Goal: Navigation & Orientation: Find specific page/section

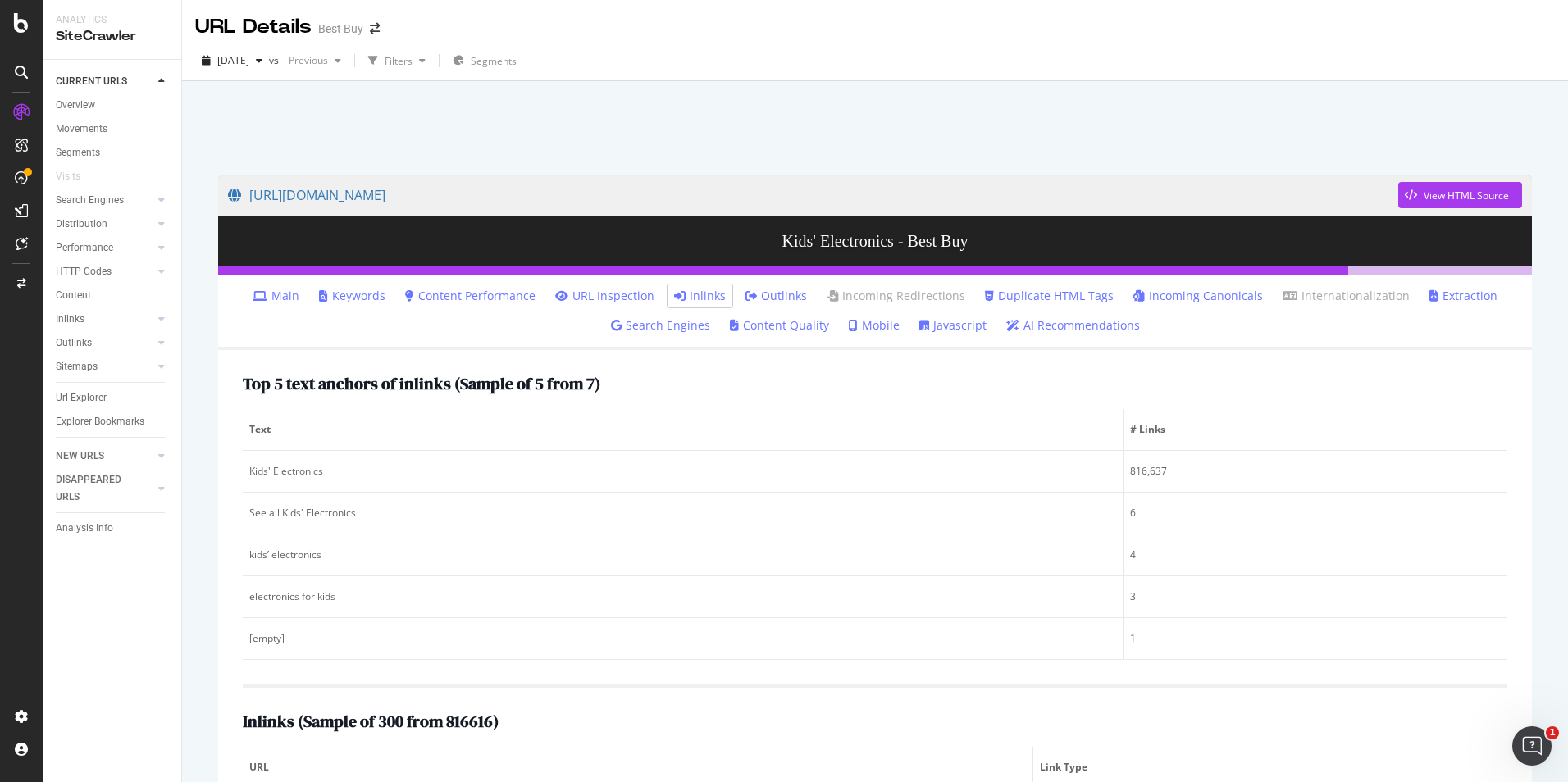
click at [94, 35] on div "SiteCrawler" at bounding box center [112, 36] width 113 height 19
click at [7, 22] on div at bounding box center [22, 23] width 40 height 20
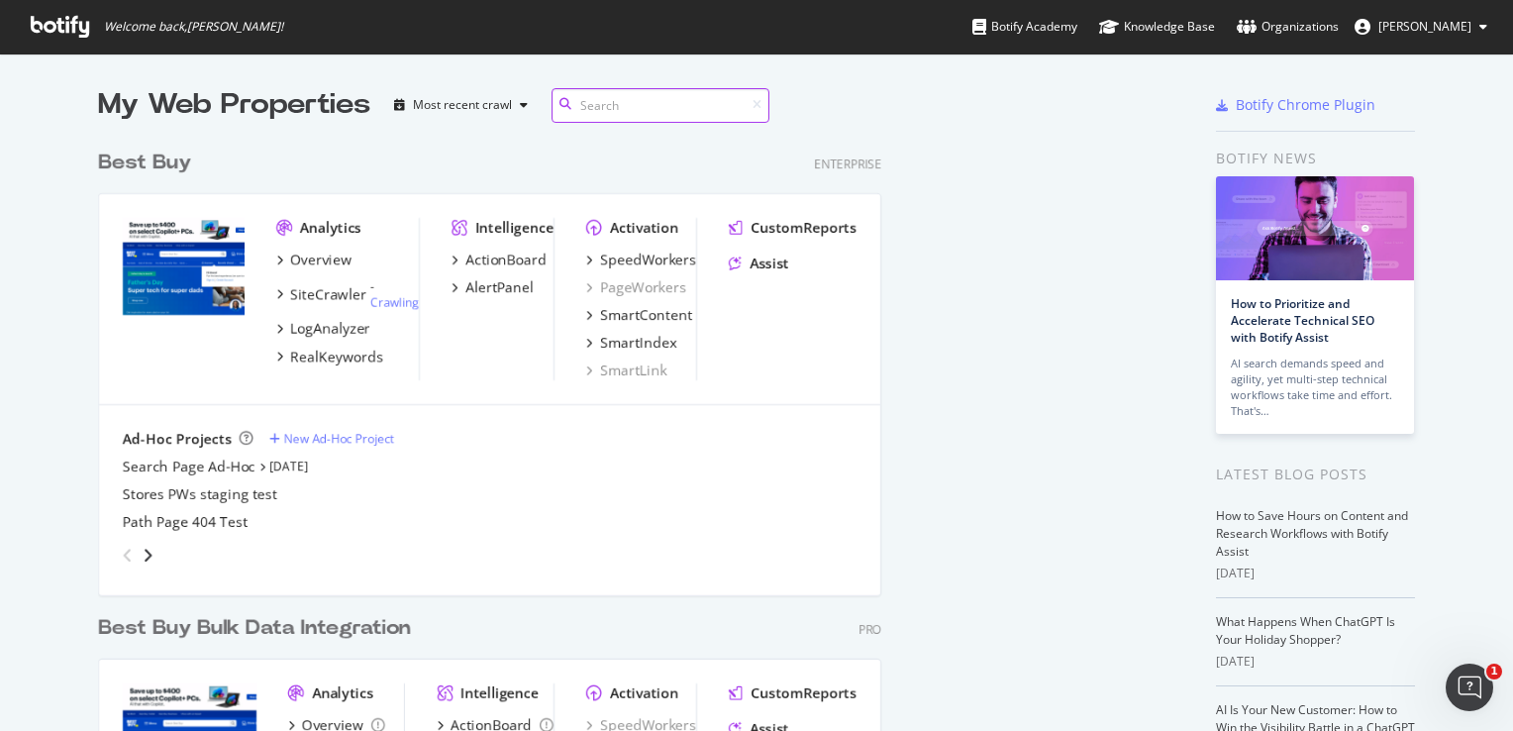
scroll to position [824, 1056]
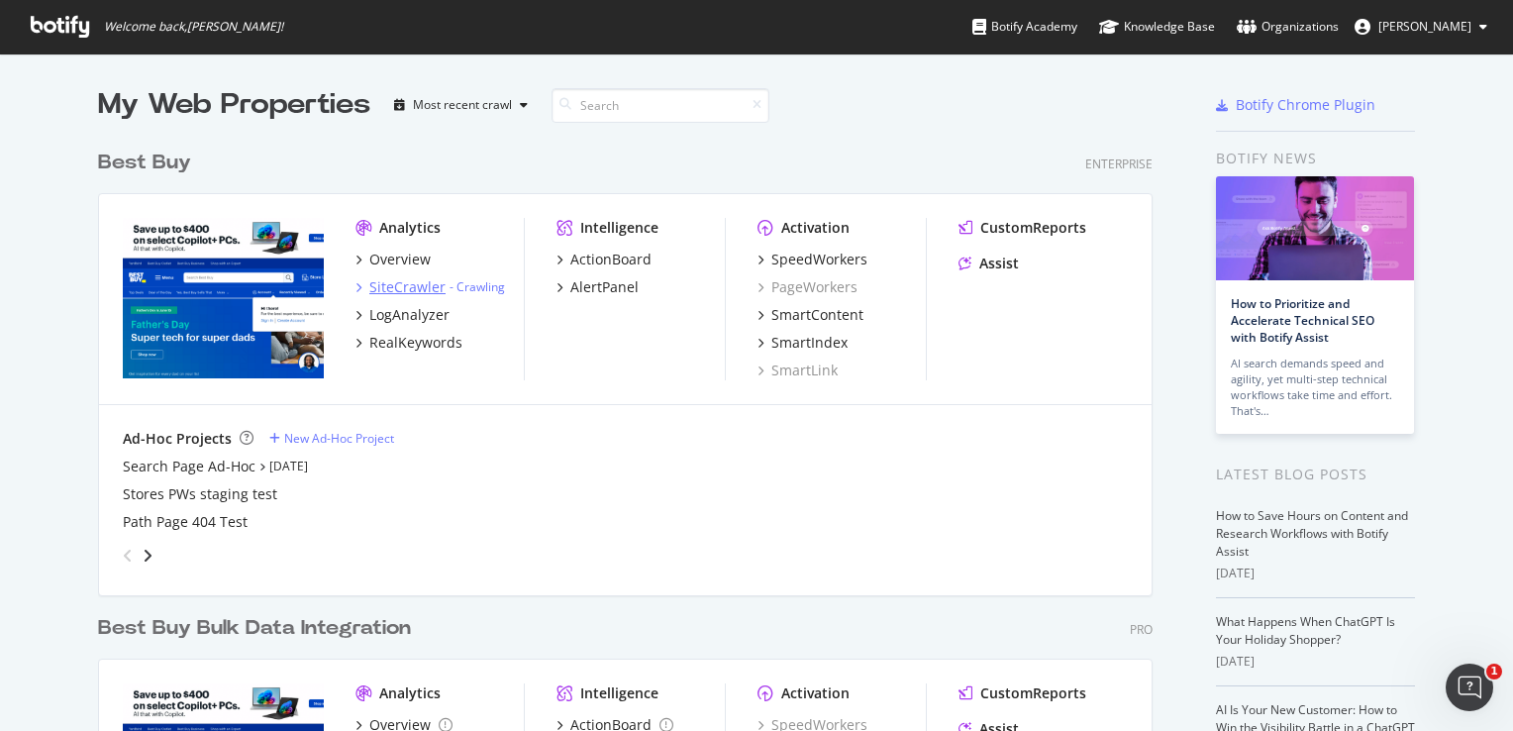
click at [380, 286] on div "SiteCrawler" at bounding box center [407, 287] width 76 height 20
